Goal: Information Seeking & Learning: Find contact information

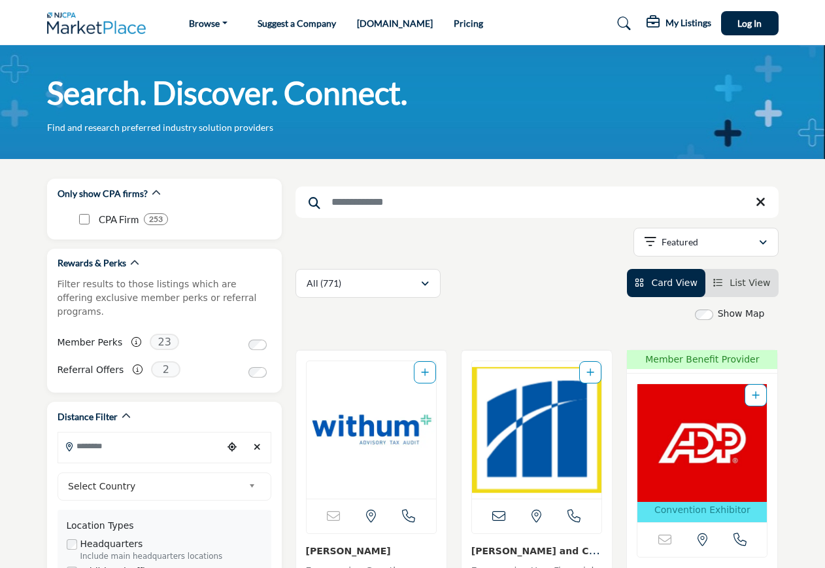
click at [449, 200] on input "Search Keyword" at bounding box center [537, 201] width 483 height 31
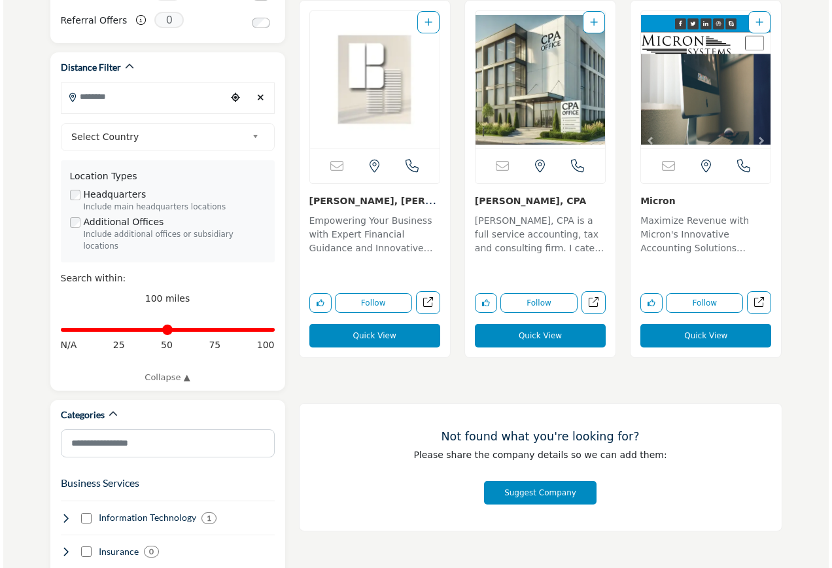
scroll to position [352, 0]
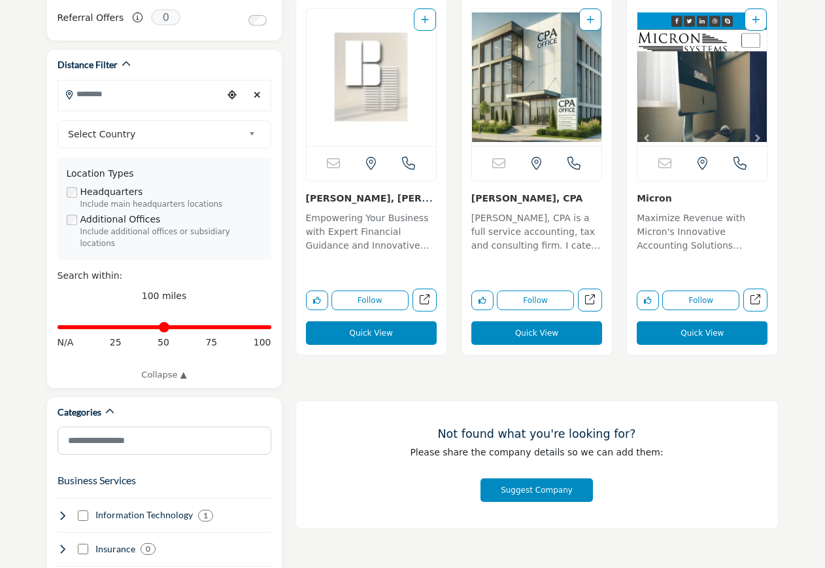
type input "*****"
click at [360, 332] on button "Quick View" at bounding box center [371, 333] width 131 height 24
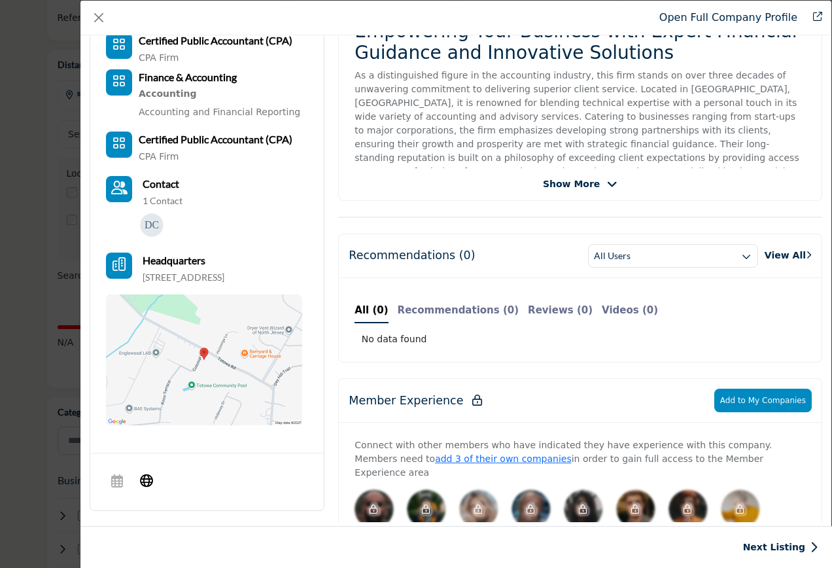
scroll to position [0, 0]
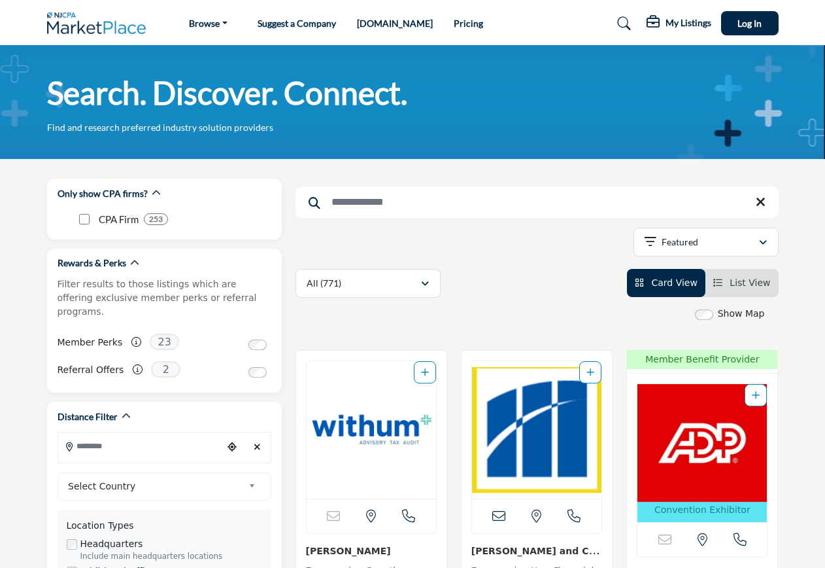
click at [463, 209] on input "Search Keyword" at bounding box center [537, 201] width 483 height 31
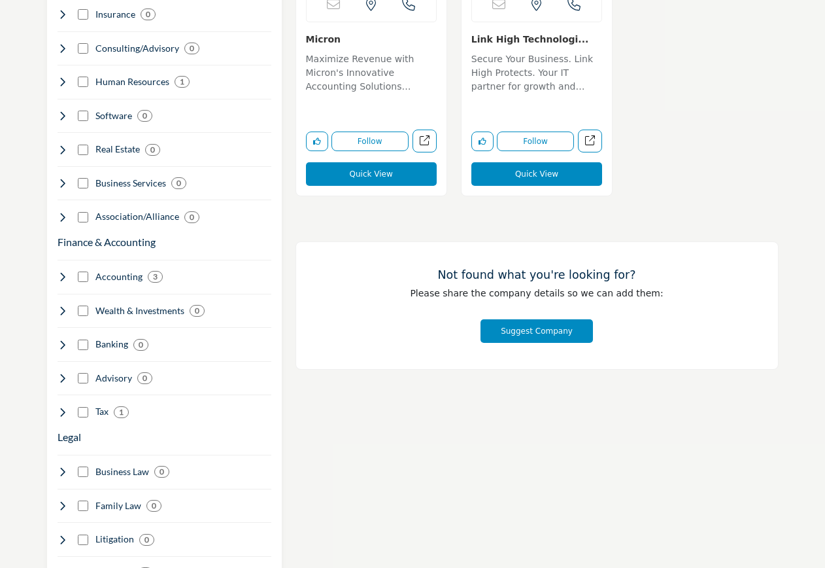
scroll to position [904, 0]
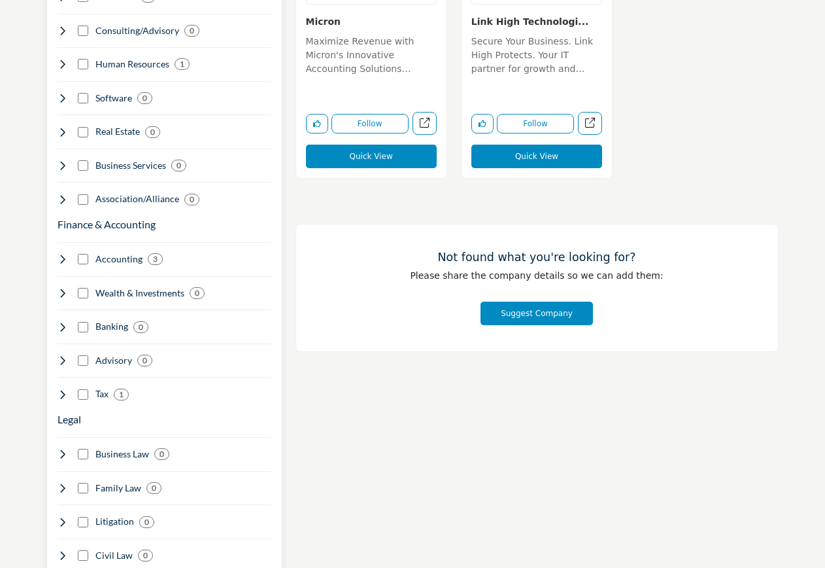
type input "**********"
click at [109, 387] on h4 "Tax" at bounding box center [101, 393] width 13 height 13
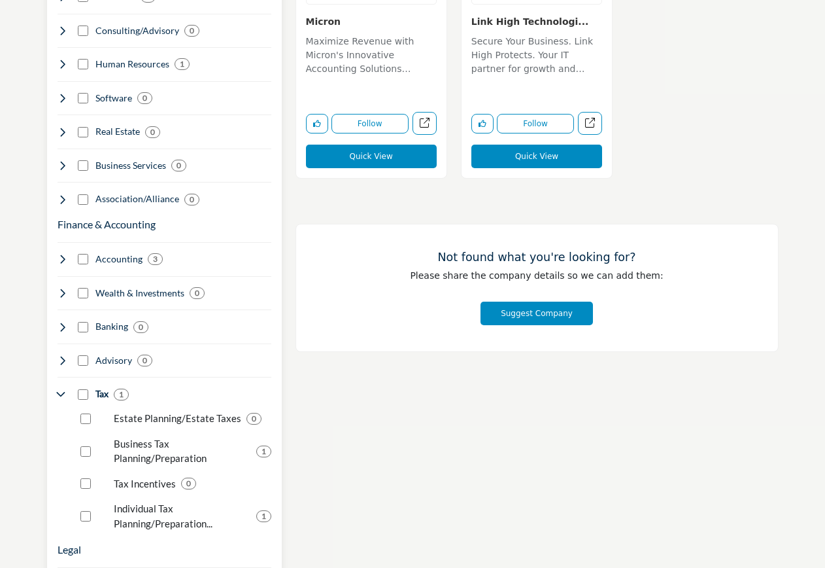
click at [120, 390] on b "1" at bounding box center [121, 394] width 5 height 9
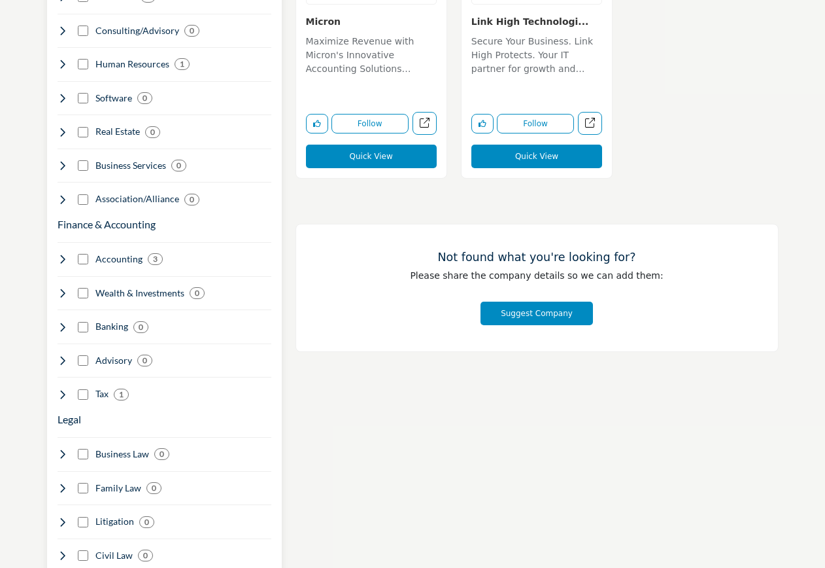
click at [122, 390] on b "1" at bounding box center [121, 394] width 5 height 9
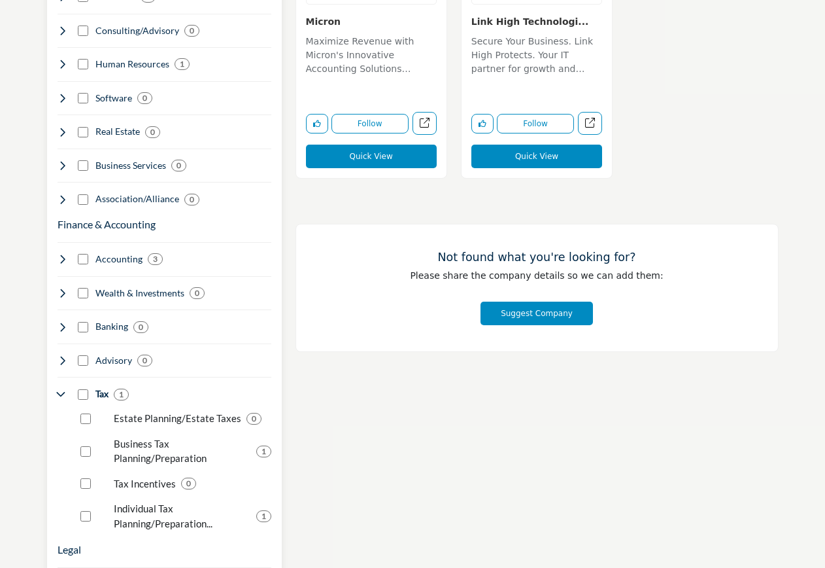
click at [152, 501] on p "Individual Tax Planning/Preparation..." at bounding box center [182, 515] width 137 height 29
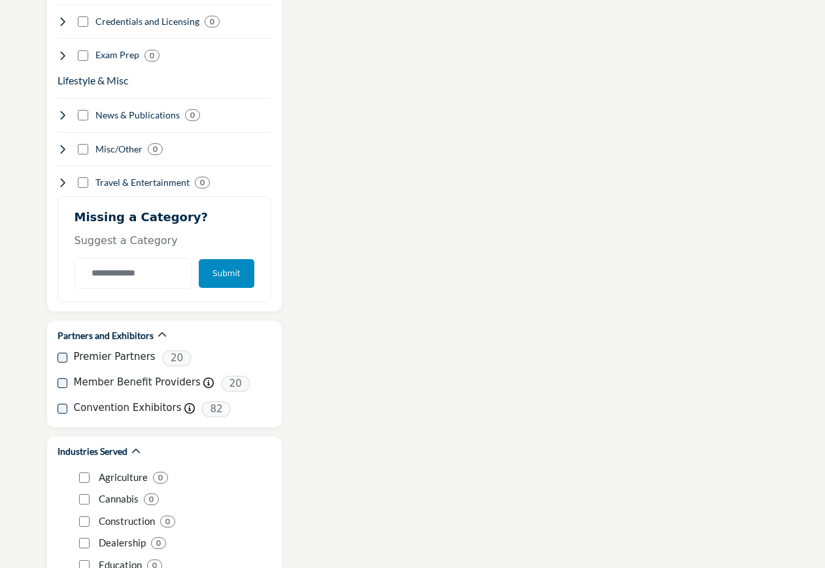
scroll to position [1735, 0]
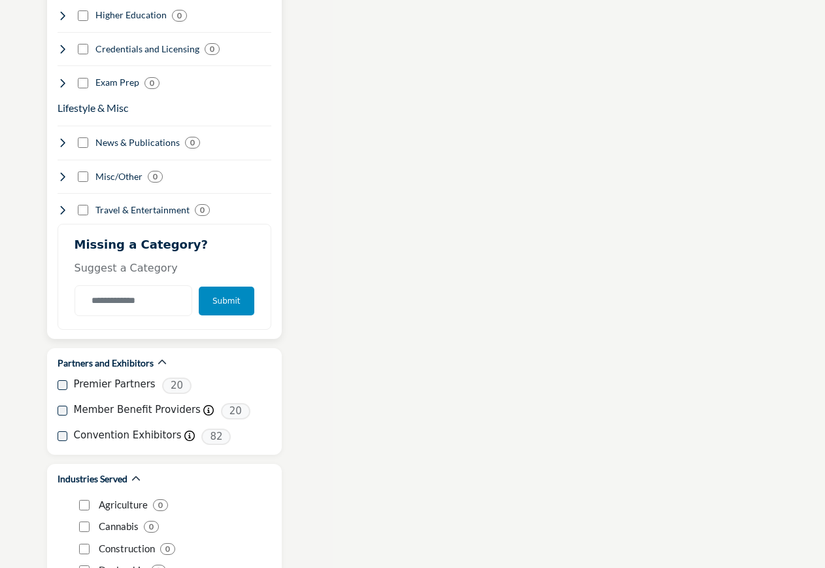
click at [233, 286] on button "Submit" at bounding box center [227, 300] width 56 height 29
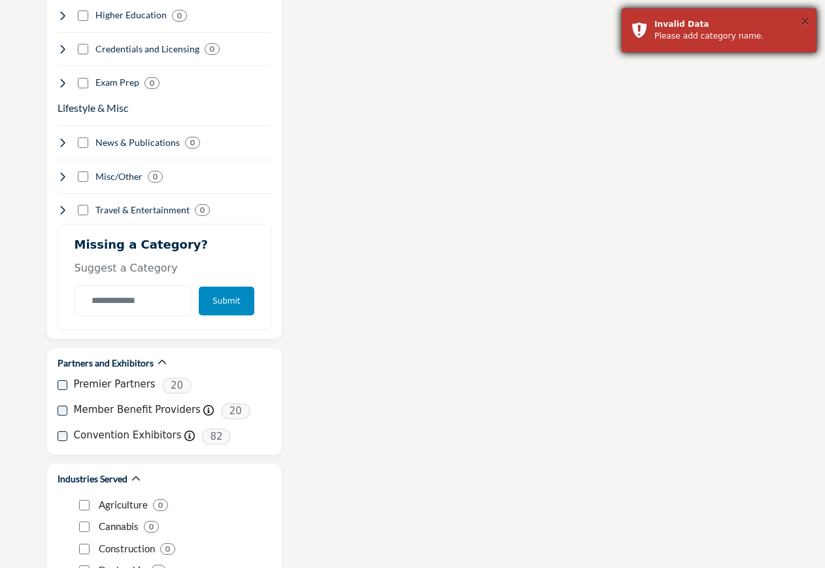
click at [807, 18] on button "×" at bounding box center [805, 20] width 11 height 13
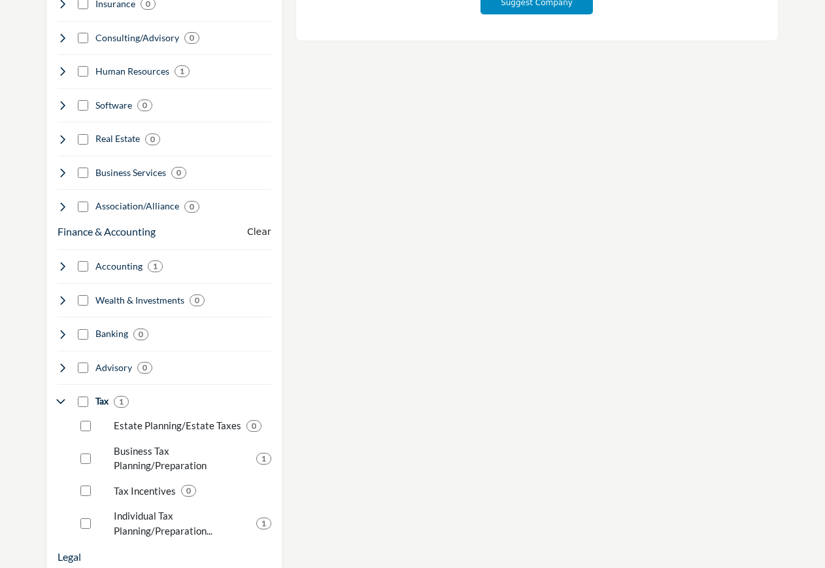
scroll to position [0, 0]
